Goal: Navigation & Orientation: Find specific page/section

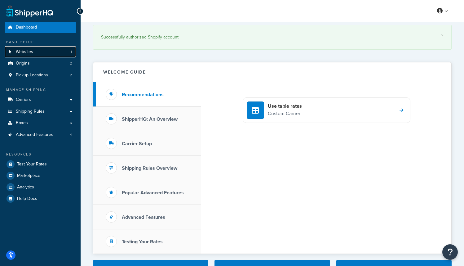
click at [37, 50] on link "Websites 1" at bounding box center [40, 51] width 71 height 11
